Goal: Task Accomplishment & Management: Complete application form

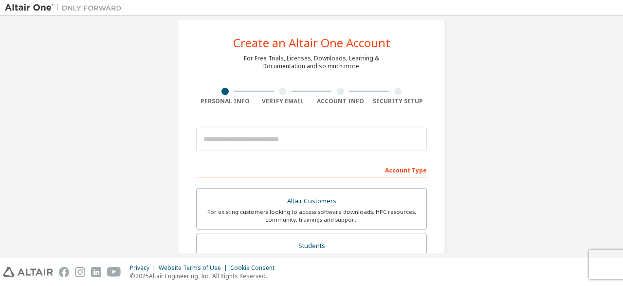
scroll to position [15, 0]
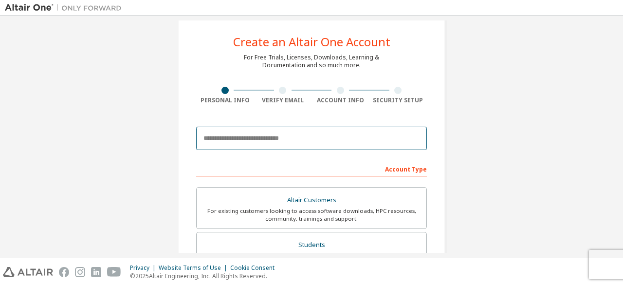
click at [303, 139] on input "email" at bounding box center [311, 138] width 231 height 23
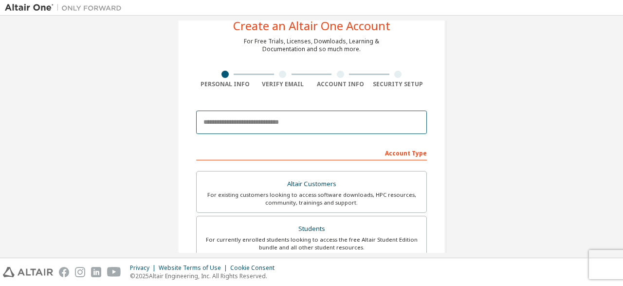
scroll to position [30, 0]
click at [291, 119] on input "email" at bounding box center [311, 122] width 231 height 23
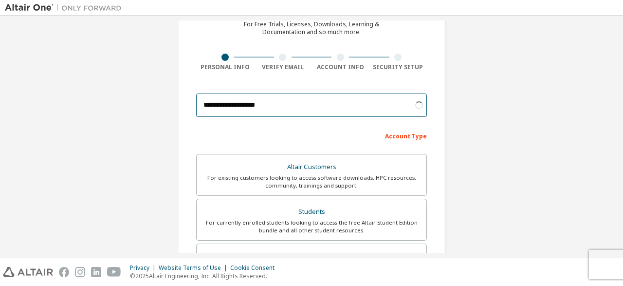
scroll to position [50, 0]
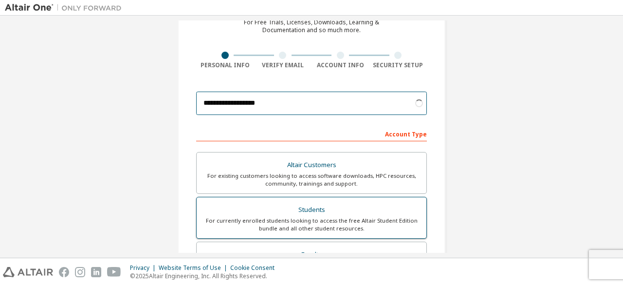
type input "**********"
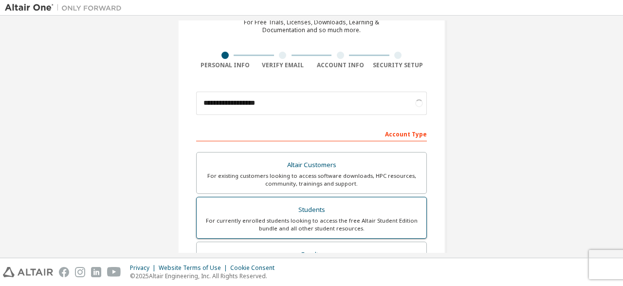
click at [302, 207] on div "Students" at bounding box center [312, 210] width 218 height 14
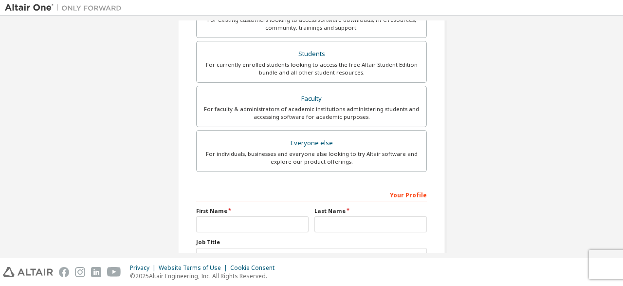
scroll to position [215, 0]
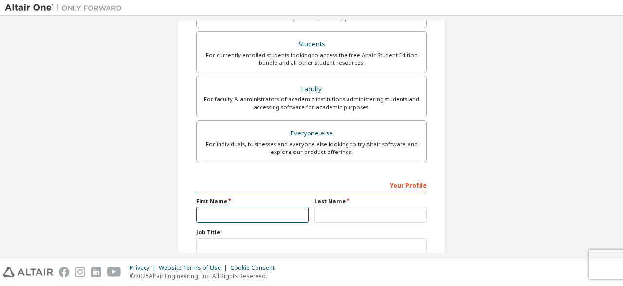
click at [283, 207] on input "text" at bounding box center [252, 215] width 113 height 16
type input "*****"
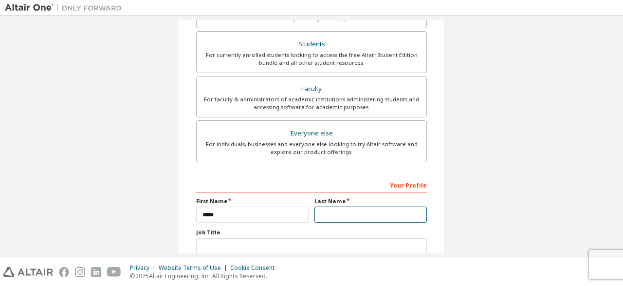
click at [359, 217] on input "text" at bounding box center [371, 215] width 113 height 16
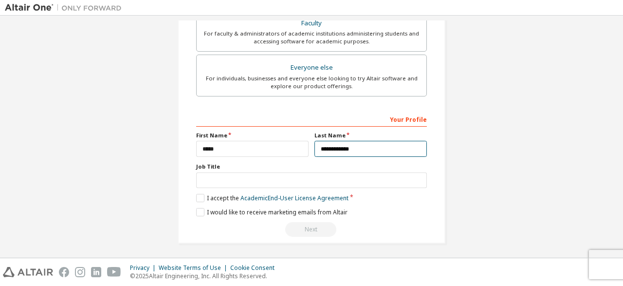
type input "**********"
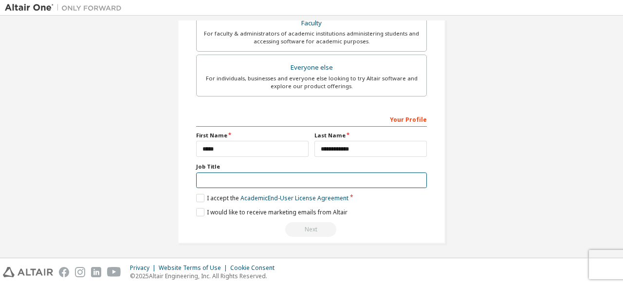
click at [273, 180] on input "text" at bounding box center [311, 180] width 231 height 16
type input "*******"
click at [199, 194] on label "I accept the Academic End-User License Agreement" at bounding box center [272, 198] width 152 height 8
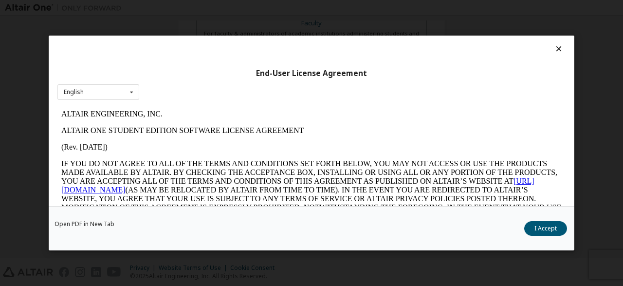
scroll to position [0, 0]
click at [551, 226] on button "I Accept" at bounding box center [546, 228] width 43 height 15
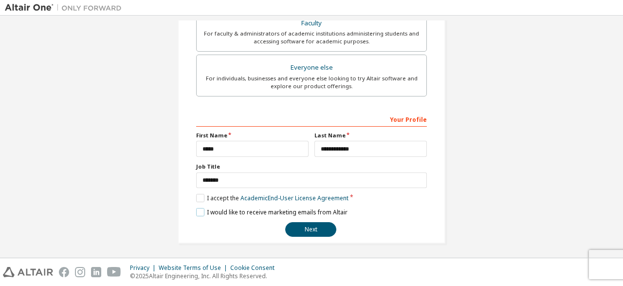
click at [202, 208] on label "I would like to receive marketing emails from Altair" at bounding box center [271, 212] width 151 height 8
click at [334, 224] on button "Next" at bounding box center [310, 229] width 51 height 15
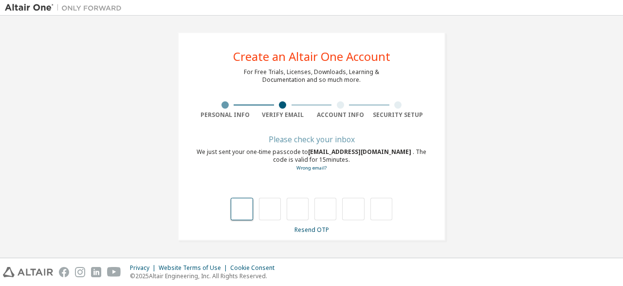
type input "*"
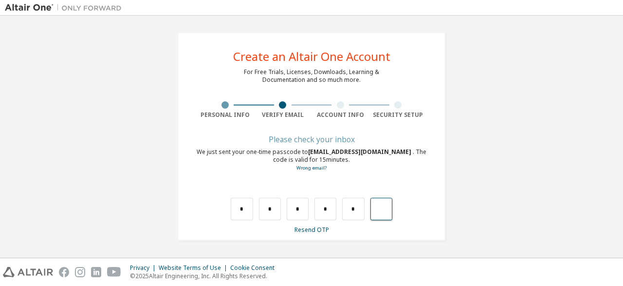
type input "*"
